Goal: Information Seeking & Learning: Learn about a topic

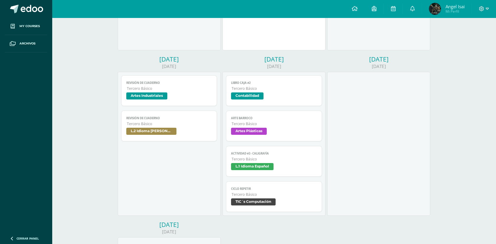
scroll to position [213, 0]
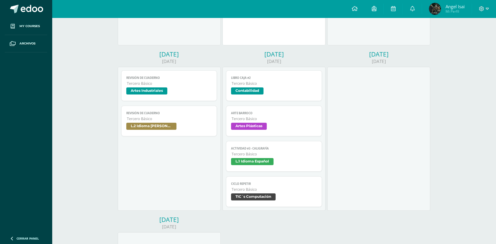
click at [281, 196] on span "TIC´s Computación" at bounding box center [274, 198] width 86 height 9
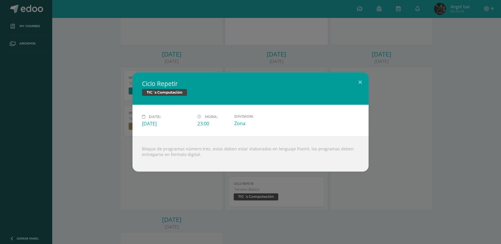
click at [317, 186] on div "Ciclo Repetir TIC´s Computación Date: Friday 12 de September Hora: 23:00 Divisi…" at bounding box center [250, 122] width 501 height 244
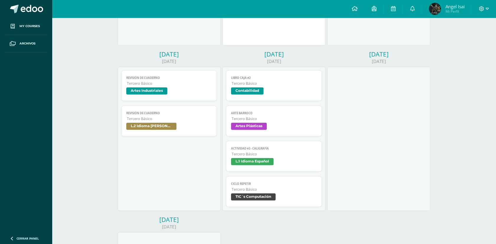
click at [247, 135] on link "Arte Barroco Tercero Básico Artes Plásticas" at bounding box center [274, 121] width 96 height 31
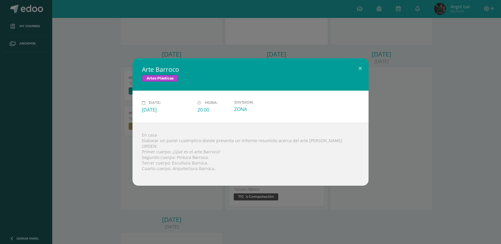
click at [130, 10] on div "Arte Barroco Artes Plásticas Date: [DATE] 12 de September Hora: 20:00 Division:…" at bounding box center [250, 122] width 501 height 244
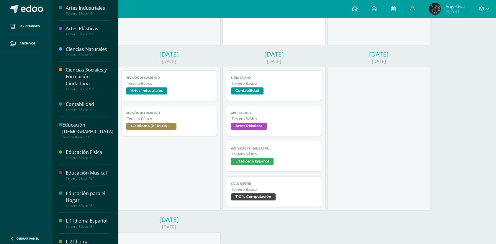
click at [95, 35] on div "Tercero Básico "B"" at bounding box center [88, 34] width 45 height 4
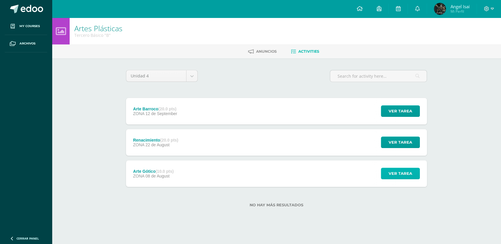
click at [386, 177] on button "Ver tarea" at bounding box center [400, 173] width 39 height 11
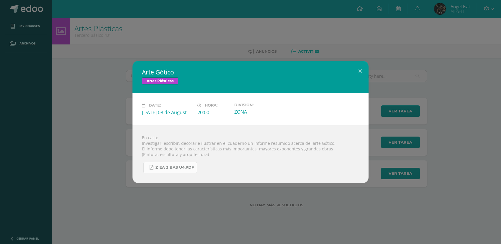
click at [180, 166] on span "Z eA 3 bas U4.pdf" at bounding box center [174, 167] width 38 height 5
click at [401, 10] on div "Arte Gótico Artes Plásticas Date: Friday 08 de August Hora: 20:00 Division: ZONA" at bounding box center [250, 122] width 501 height 244
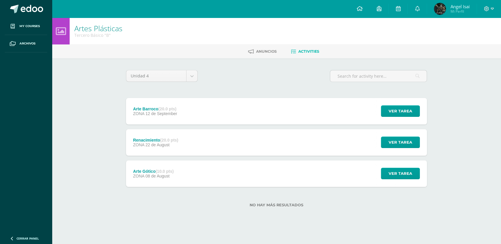
click at [434, 8] on img at bounding box center [440, 9] width 12 height 12
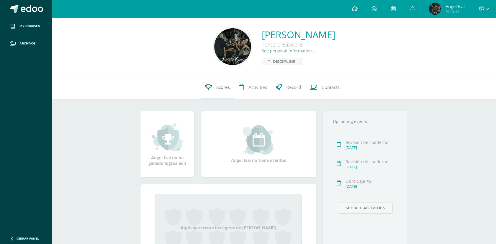
click at [226, 93] on link "Scores" at bounding box center [217, 88] width 34 height 24
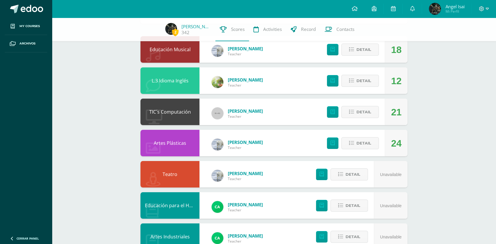
scroll to position [58, 0]
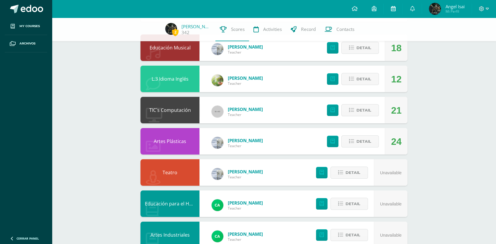
click at [393, 8] on icon at bounding box center [392, 8] width 5 height 5
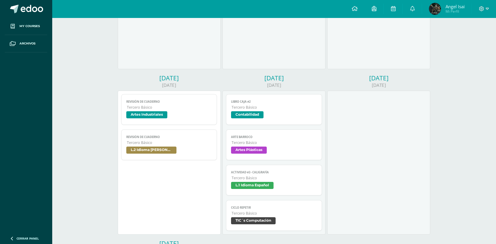
scroll to position [193, 0]
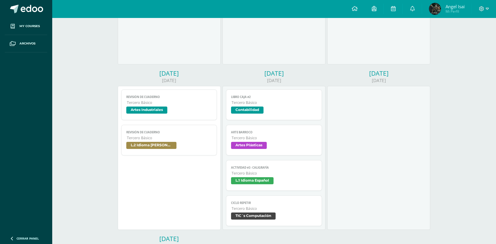
click at [264, 145] on span "Artes Plásticas" at bounding box center [249, 145] width 36 height 7
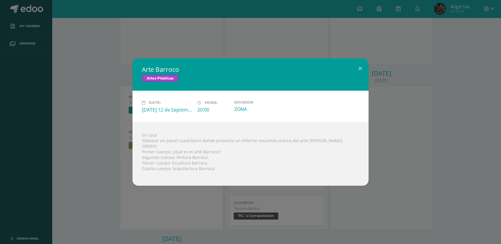
click at [193, 22] on div "Arte Barroco Artes Plásticas Date: [DATE] 12 de September Hora: 20:00 Division:…" at bounding box center [250, 122] width 501 height 244
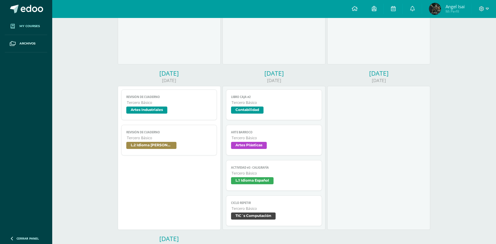
click at [21, 23] on link "My courses" at bounding box center [26, 26] width 42 height 17
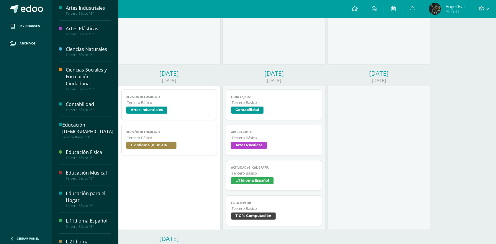
click at [91, 180] on div "Tercero Básico "B"" at bounding box center [88, 179] width 45 height 4
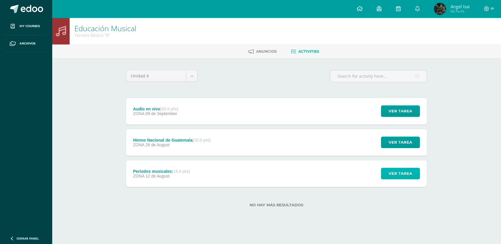
click at [415, 176] on button "Ver tarea" at bounding box center [400, 173] width 39 height 11
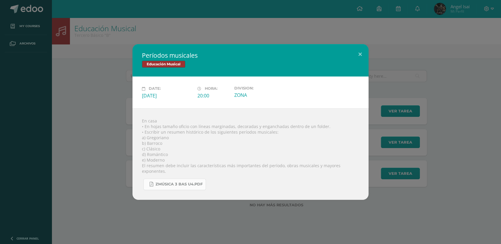
click at [195, 184] on span "Zmúsica 3 Bas U4.pdf" at bounding box center [178, 184] width 47 height 5
click at [105, 43] on div "Períodos musicales Educación Musical Date: [DATE] Hora: 20:00 Division:" at bounding box center [250, 122] width 501 height 244
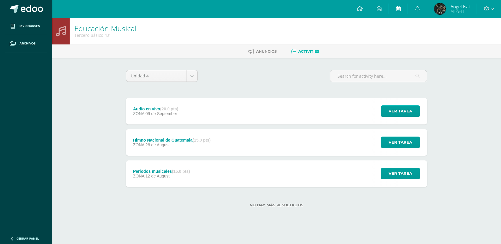
click at [400, 10] on link at bounding box center [397, 9] width 19 height 18
